Goal: Task Accomplishment & Management: Manage account settings

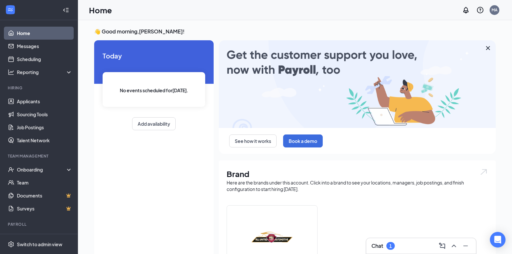
scroll to position [65, 0]
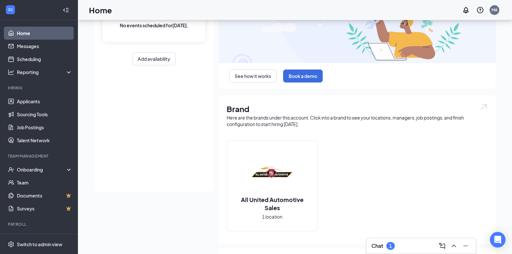
click at [276, 202] on h2 "All United Automotive Sales" at bounding box center [272, 203] width 90 height 16
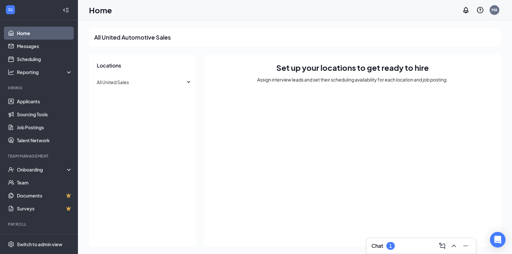
scroll to position [0, 0]
click at [39, 104] on link "Applicants" at bounding box center [44, 101] width 55 height 13
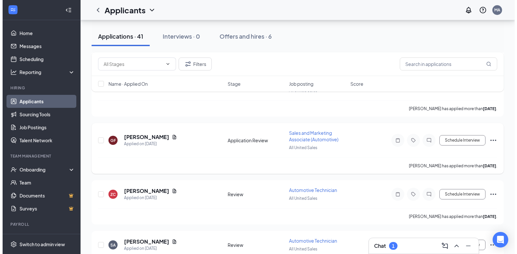
scroll to position [130, 0]
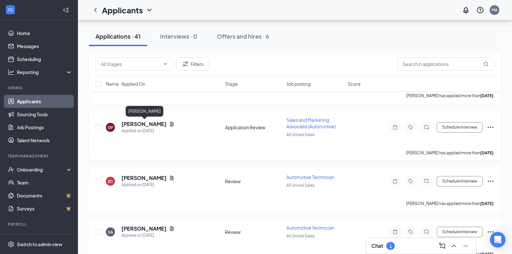
click at [161, 122] on h5 "[PERSON_NAME]" at bounding box center [143, 123] width 45 height 7
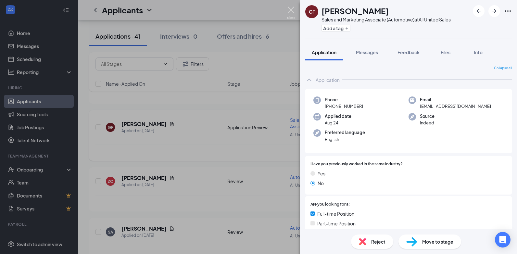
drag, startPoint x: 288, startPoint y: 9, endPoint x: 163, endPoint y: 127, distance: 172.1
click at [288, 9] on img at bounding box center [291, 12] width 8 height 13
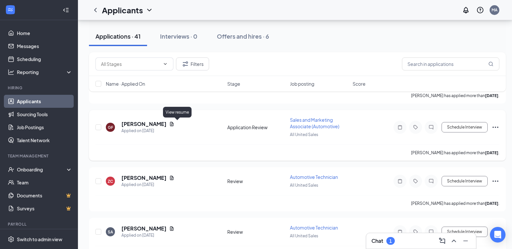
click at [174, 123] on icon "Document" at bounding box center [172, 124] width 4 height 4
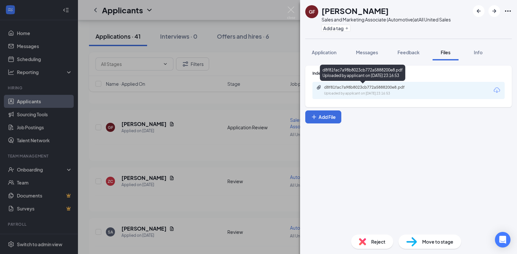
click at [338, 89] on div "d8f81fac7a98b8023cb772a5888200e8.pdf" at bounding box center [369, 87] width 91 height 5
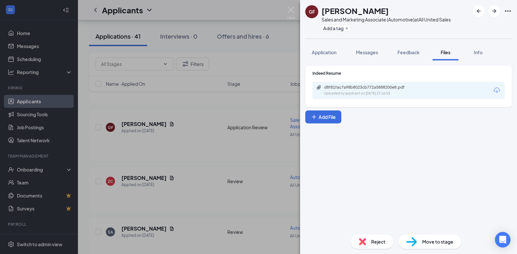
click at [272, 51] on div "GF [PERSON_NAME] Sales and Marketing Associate (Automotive) at All United Sales…" at bounding box center [258, 127] width 517 height 254
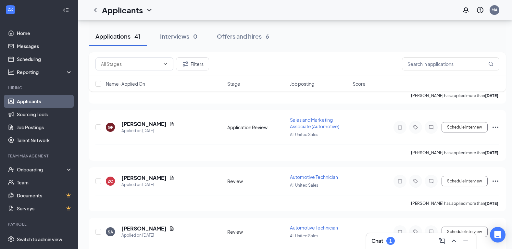
click at [289, 10] on div "Applicants MA" at bounding box center [295, 10] width 434 height 20
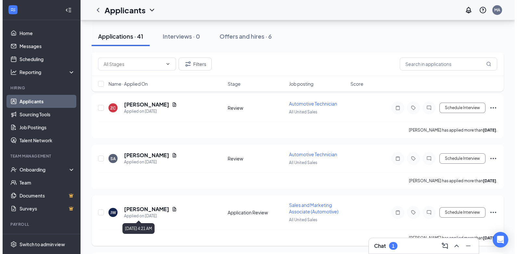
scroll to position [195, 0]
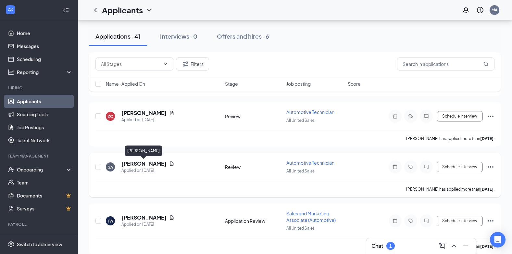
click at [153, 164] on h5 "[PERSON_NAME]" at bounding box center [143, 163] width 45 height 7
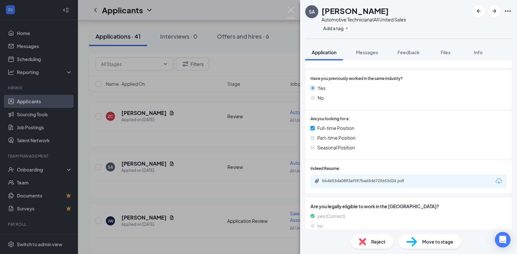
scroll to position [95, 0]
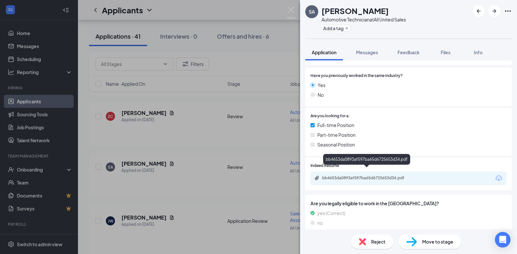
click at [390, 175] on div "bb4653da0893af597ba65d6725653d34.pdf" at bounding box center [367, 177] width 91 height 5
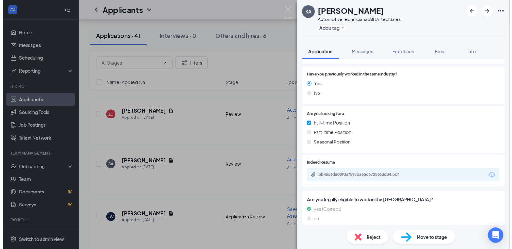
scroll to position [92, 0]
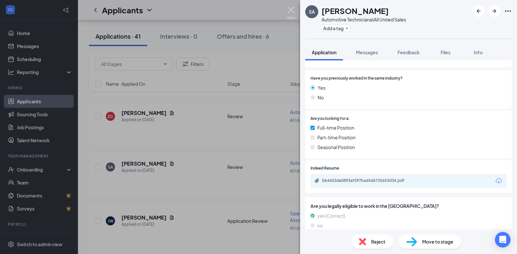
click at [290, 12] on img at bounding box center [291, 12] width 8 height 13
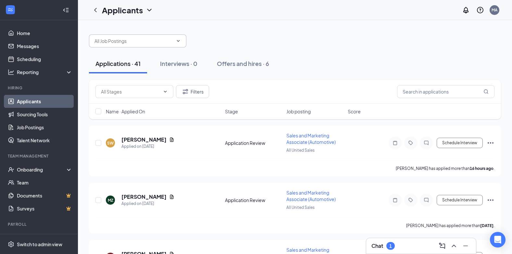
click at [157, 45] on span at bounding box center [137, 40] width 97 height 13
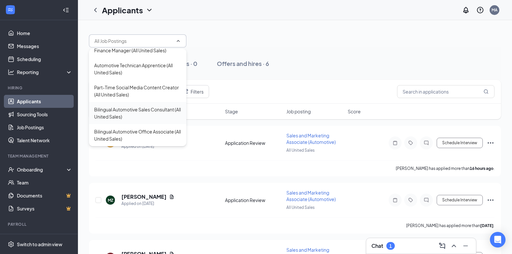
scroll to position [116, 0]
click at [136, 112] on div "Bilingual Auto Service Coordinator (All United Sales)" at bounding box center [137, 113] width 87 height 14
type input "Bilingual Auto Service Coordinator (All United Sales)"
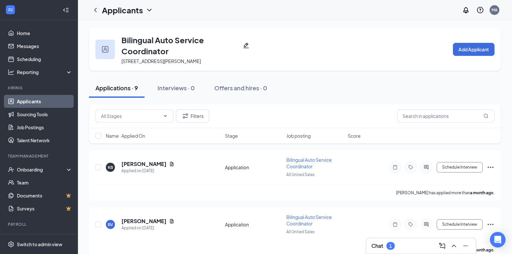
click at [156, 51] on h3 "Bilingual Auto Service Coordinator" at bounding box center [180, 45] width 119 height 22
click at [147, 10] on icon "ChevronDown" at bounding box center [149, 10] width 8 height 8
click at [145, 30] on link "Applicants" at bounding box center [141, 28] width 70 height 6
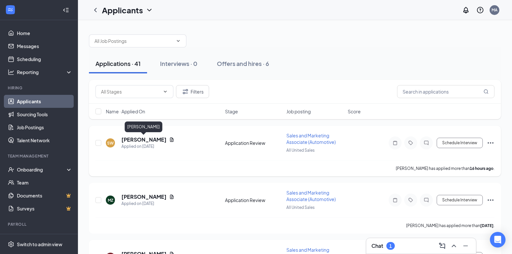
click at [141, 139] on h5 "[PERSON_NAME]" at bounding box center [143, 139] width 45 height 7
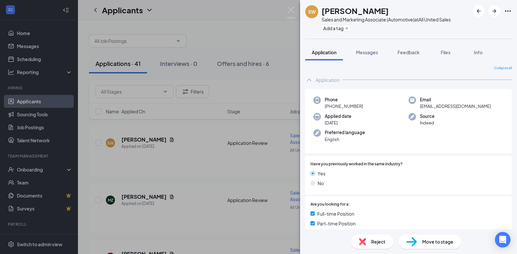
click at [274, 22] on div "SW [PERSON_NAME] Sales and Marketing Associate (Automotive) at All United Sales…" at bounding box center [258, 127] width 517 height 254
click at [291, 11] on div "Applicants MA" at bounding box center [297, 10] width 439 height 20
